Goal: Find specific page/section

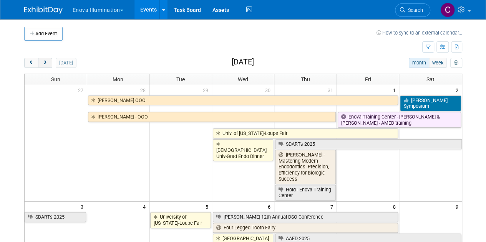
click at [46, 64] on span "next" at bounding box center [45, 63] width 6 height 5
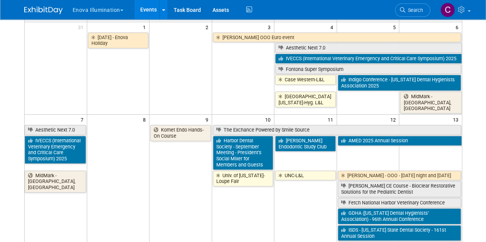
scroll to position [63, 0]
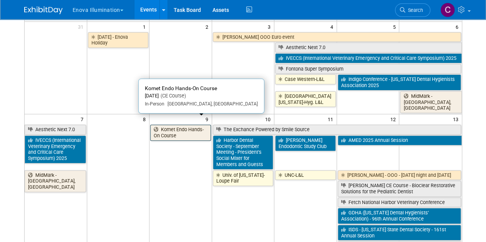
click at [171, 125] on link "Komet Endo Hands-On Course" at bounding box center [180, 133] width 61 height 16
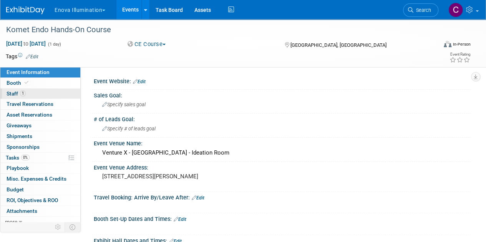
click at [13, 93] on span "Staff 1" at bounding box center [16, 94] width 19 height 6
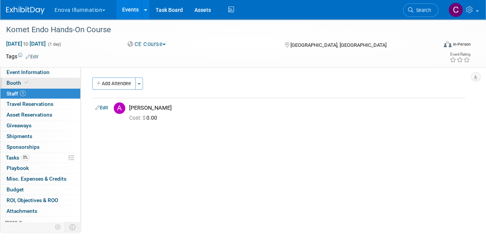
click at [13, 84] on span "Booth" at bounding box center [18, 83] width 23 height 6
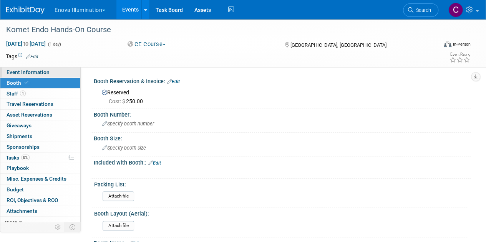
click at [24, 74] on span "Event Information" at bounding box center [28, 72] width 43 height 6
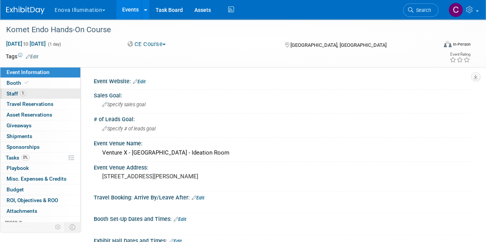
click at [9, 96] on span "Staff 1" at bounding box center [16, 94] width 19 height 6
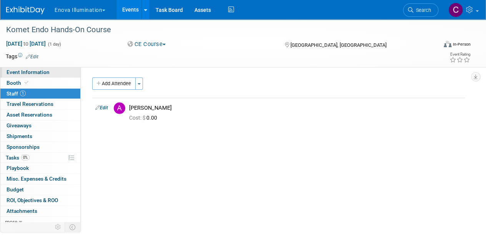
click at [18, 71] on span "Event Information" at bounding box center [28, 72] width 43 height 6
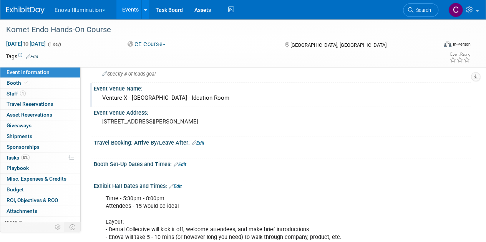
scroll to position [88, 0]
